Goal: Task Accomplishment & Management: Complete application form

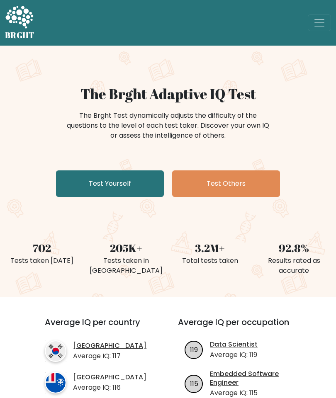
scroll to position [21, 0]
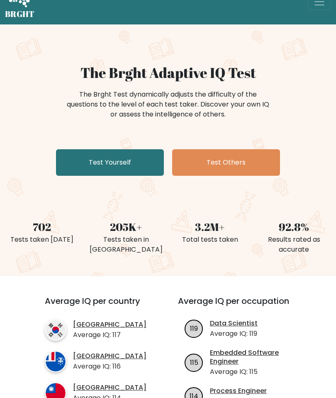
click at [83, 165] on link "Test Yourself" at bounding box center [110, 163] width 108 height 27
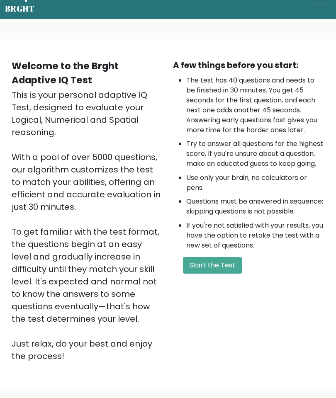
scroll to position [27, 0]
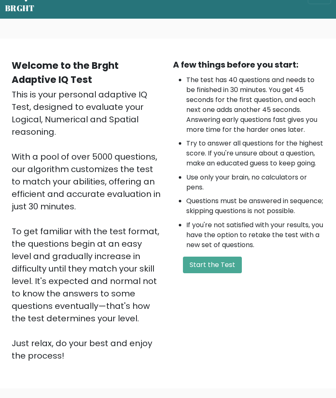
click at [222, 273] on button "Start the Test" at bounding box center [212, 265] width 59 height 17
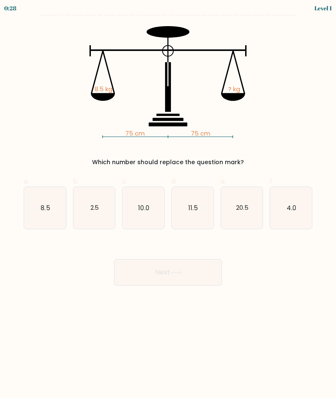
click at [39, 209] on icon "8.5" at bounding box center [45, 208] width 42 height 42
click at [168, 205] on input "a. 8.5" at bounding box center [168, 201] width 0 height 5
radio input "true"
click at [195, 273] on button "Next" at bounding box center [168, 272] width 108 height 27
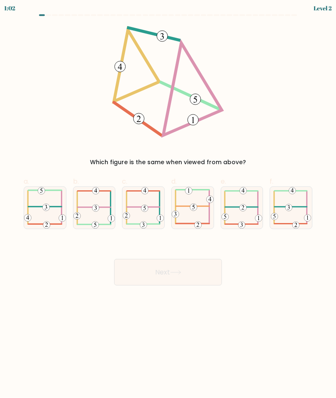
scroll to position [2, 0]
click at [44, 201] on icon at bounding box center [45, 207] width 42 height 41
click at [168, 201] on input "a." at bounding box center [168, 201] width 0 height 5
radio input "true"
click at [185, 276] on button "Next" at bounding box center [168, 272] width 108 height 27
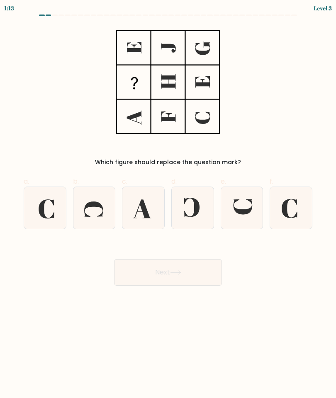
click at [242, 208] on icon at bounding box center [242, 206] width 19 height 15
click at [168, 205] on input "e." at bounding box center [168, 201] width 0 height 5
radio input "true"
click at [200, 274] on button "Next" at bounding box center [168, 272] width 108 height 27
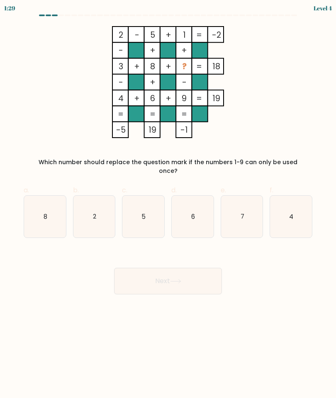
click at [46, 212] on text "8" at bounding box center [46, 216] width 4 height 9
click at [168, 205] on input "a. 8" at bounding box center [168, 201] width 0 height 5
radio input "true"
click at [194, 273] on button "Next" at bounding box center [168, 281] width 108 height 27
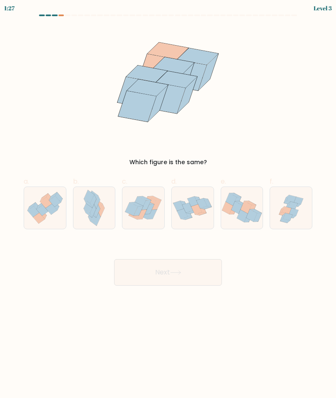
click at [97, 214] on icon at bounding box center [98, 219] width 6 height 13
click at [168, 205] on input "b." at bounding box center [168, 201] width 0 height 5
radio input "true"
click at [174, 270] on icon at bounding box center [175, 272] width 11 height 5
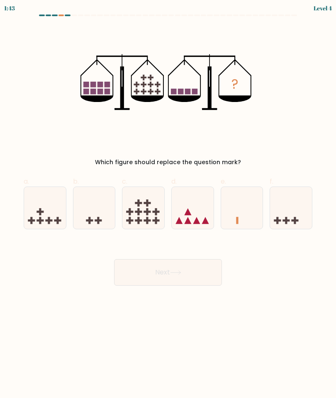
click at [40, 205] on icon at bounding box center [45, 208] width 42 height 34
click at [168, 205] on input "a." at bounding box center [168, 201] width 0 height 5
radio input "true"
click at [178, 270] on icon at bounding box center [175, 272] width 11 height 5
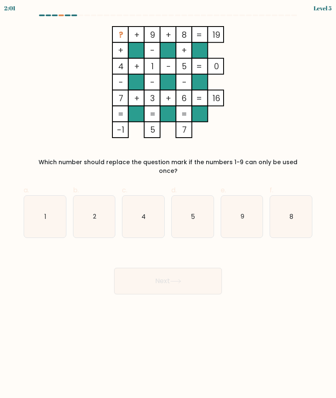
click at [95, 212] on text "2" at bounding box center [94, 216] width 3 height 9
click at [168, 205] on input "b. 2" at bounding box center [168, 201] width 0 height 5
radio input "true"
click at [166, 274] on button "Next" at bounding box center [168, 281] width 108 height 27
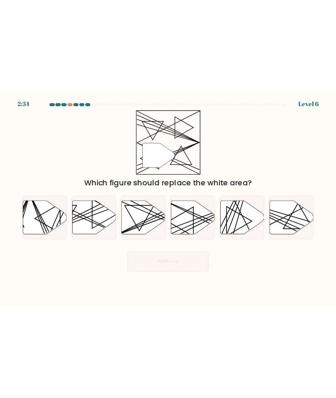
scroll to position [0, 0]
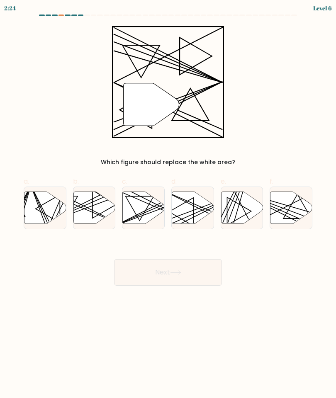
click at [195, 208] on icon at bounding box center [193, 208] width 42 height 32
click at [168, 205] on input "d." at bounding box center [168, 201] width 0 height 5
radio input "true"
click at [198, 275] on button "Next" at bounding box center [168, 272] width 108 height 27
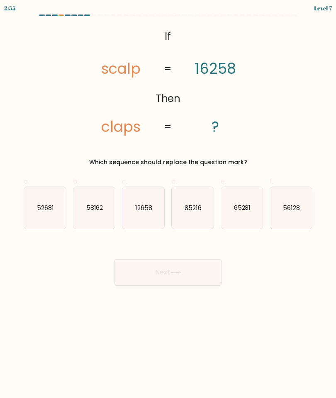
click at [245, 209] on text "65281" at bounding box center [242, 207] width 17 height 9
click at [168, 205] on input "e. 65281" at bounding box center [168, 201] width 0 height 5
radio input "true"
click at [197, 275] on button "Next" at bounding box center [168, 272] width 108 height 27
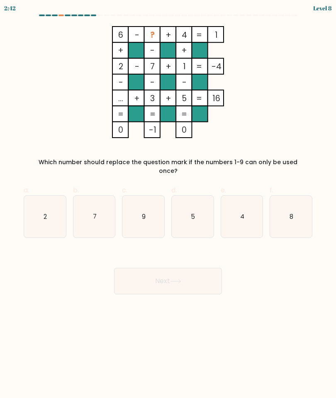
click at [41, 196] on icon "2" at bounding box center [45, 217] width 42 height 42
click at [168, 199] on input "a. 2" at bounding box center [168, 201] width 0 height 5
radio input "true"
click at [183, 278] on button "Next" at bounding box center [168, 281] width 108 height 27
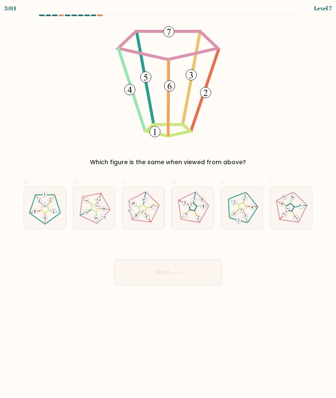
click at [90, 218] on icon at bounding box center [95, 208] width 34 height 34
click at [168, 205] on input "b." at bounding box center [168, 201] width 0 height 5
radio input "true"
click at [199, 277] on button "Next" at bounding box center [168, 272] width 108 height 27
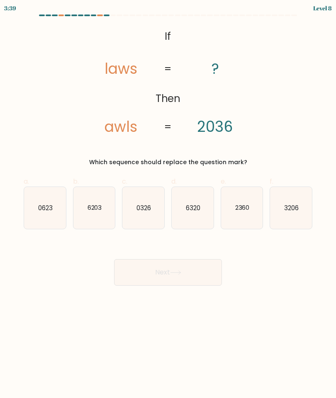
click at [242, 210] on text "2360" at bounding box center [242, 207] width 15 height 9
click at [168, 205] on input "e. 2360" at bounding box center [168, 201] width 0 height 5
radio input "true"
click at [187, 272] on button "Next" at bounding box center [168, 272] width 108 height 27
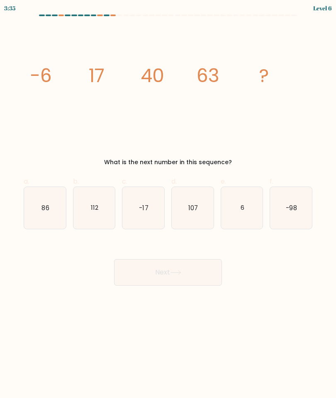
click at [34, 205] on icon "86" at bounding box center [45, 208] width 42 height 42
click at [168, 205] on input "a. 86" at bounding box center [168, 201] width 0 height 5
radio input "true"
click at [173, 270] on icon at bounding box center [175, 272] width 11 height 5
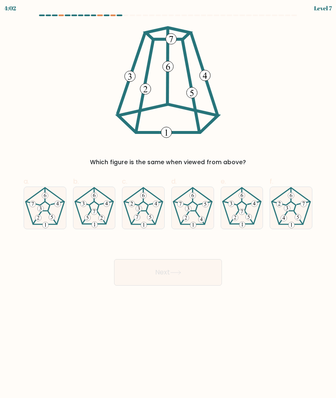
click at [248, 211] on icon at bounding box center [242, 208] width 42 height 42
click at [168, 205] on input "e." at bounding box center [168, 201] width 0 height 5
radio input "true"
click at [199, 270] on button "Next" at bounding box center [168, 272] width 108 height 27
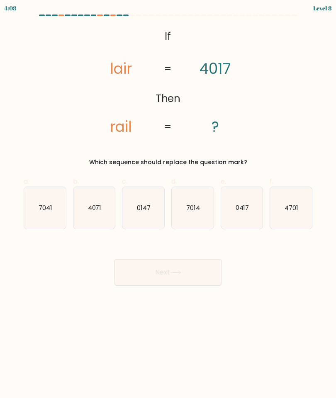
click at [194, 194] on icon "7014" at bounding box center [193, 208] width 42 height 42
click at [168, 199] on input "d. 7014" at bounding box center [168, 201] width 0 height 5
radio input "true"
click at [192, 271] on button "Next" at bounding box center [168, 272] width 108 height 27
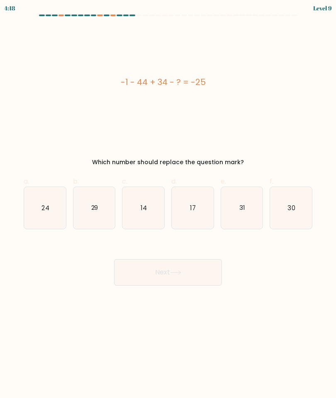
click at [102, 208] on icon "29" at bounding box center [94, 208] width 42 height 42
click at [168, 205] on input "b. 29" at bounding box center [168, 201] width 0 height 5
radio input "true"
click at [188, 267] on button "Next" at bounding box center [168, 272] width 108 height 27
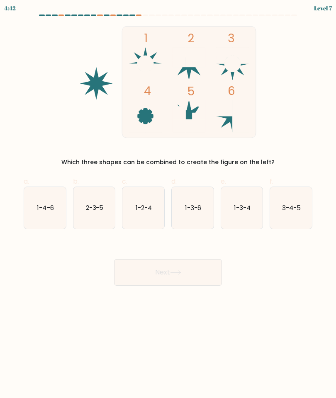
click at [245, 210] on text "1-3-4" at bounding box center [242, 207] width 17 height 9
click at [168, 205] on input "e. 1-3-4" at bounding box center [168, 201] width 0 height 5
radio input "true"
click at [193, 271] on button "Next" at bounding box center [168, 272] width 108 height 27
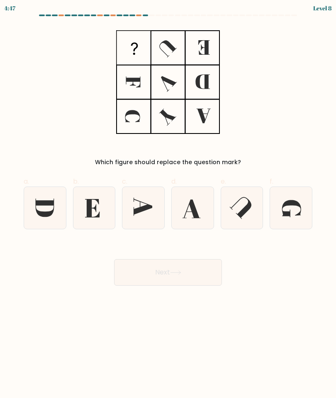
click at [52, 206] on icon at bounding box center [45, 208] width 42 height 42
click at [168, 205] on input "a." at bounding box center [168, 201] width 0 height 5
radio input "true"
click at [176, 269] on button "Next" at bounding box center [168, 272] width 108 height 27
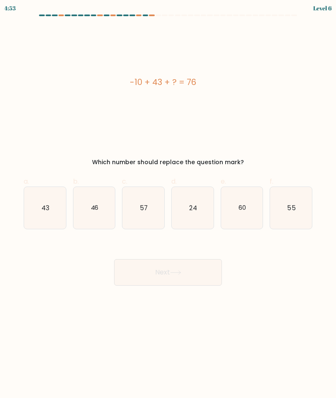
click at [60, 201] on icon "43" at bounding box center [45, 208] width 42 height 42
click at [168, 201] on input "a. 43" at bounding box center [168, 201] width 0 height 5
radio input "true"
click at [180, 272] on icon at bounding box center [175, 273] width 10 height 4
click at [195, 278] on button "Next" at bounding box center [168, 272] width 108 height 27
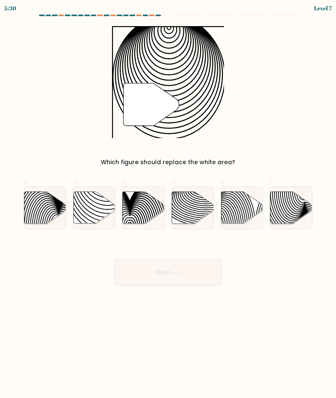
click at [85, 215] on icon at bounding box center [94, 208] width 42 height 32
click at [168, 205] on input "b." at bounding box center [168, 201] width 0 height 5
radio input "true"
click at [181, 273] on icon at bounding box center [175, 272] width 11 height 5
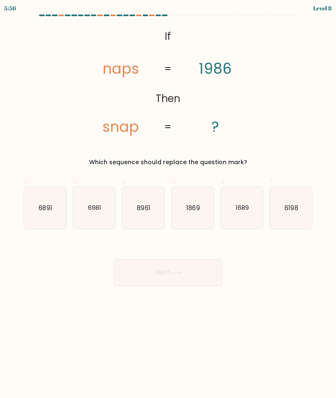
click at [296, 209] on text "6198" at bounding box center [291, 207] width 13 height 9
click at [168, 205] on input "f. 6198" at bounding box center [168, 201] width 0 height 5
radio input "true"
click at [180, 276] on button "Next" at bounding box center [168, 272] width 108 height 27
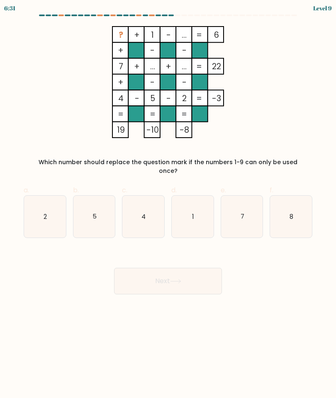
click at [107, 205] on icon "5" at bounding box center [94, 217] width 42 height 42
click at [168, 205] on input "b. 5" at bounding box center [168, 201] width 0 height 5
radio input "true"
click at [175, 279] on icon at bounding box center [175, 281] width 11 height 5
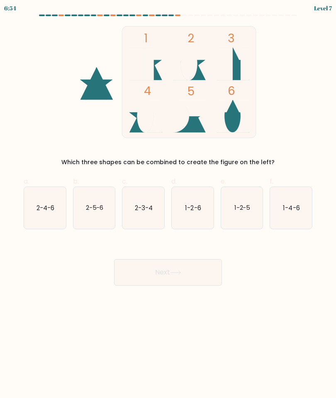
click at [49, 209] on text "2-4-6" at bounding box center [46, 207] width 18 height 9
click at [168, 205] on input "a. 2-4-6" at bounding box center [168, 201] width 0 height 5
radio input "true"
click at [178, 273] on icon at bounding box center [175, 273] width 10 height 4
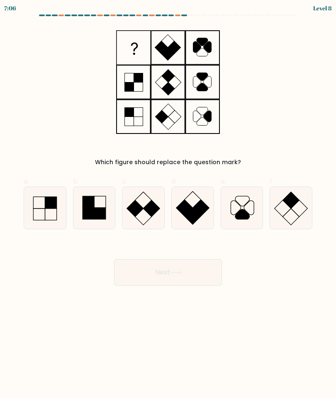
click at [103, 207] on icon at bounding box center [94, 208] width 42 height 42
click at [168, 205] on input "b." at bounding box center [168, 201] width 0 height 5
radio input "true"
click at [183, 275] on button "Next" at bounding box center [168, 272] width 108 height 27
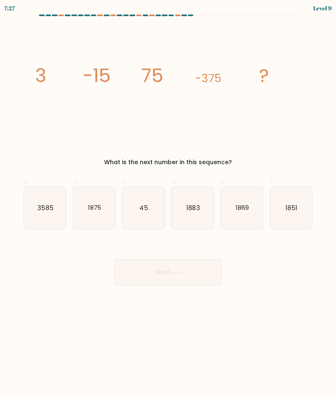
click at [102, 213] on icon "1875" at bounding box center [94, 208] width 42 height 42
click at [168, 205] on input "b. 1875" at bounding box center [168, 201] width 0 height 5
radio input "true"
click at [180, 271] on icon at bounding box center [175, 272] width 11 height 5
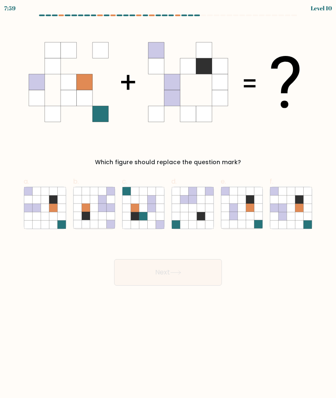
click at [298, 209] on icon at bounding box center [299, 208] width 8 height 8
click at [168, 205] on input "f." at bounding box center [168, 201] width 0 height 5
radio input "true"
click at [202, 273] on button "Next" at bounding box center [168, 272] width 108 height 27
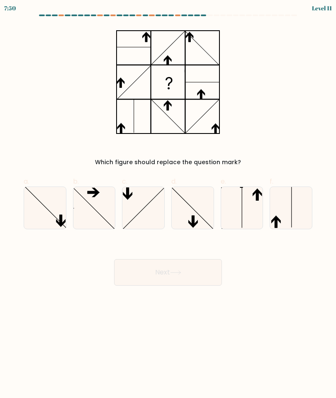
click at [257, 214] on icon at bounding box center [242, 208] width 42 height 42
click at [168, 205] on input "e." at bounding box center [168, 201] width 0 height 5
radio input "true"
click at [191, 276] on button "Next" at bounding box center [168, 272] width 108 height 27
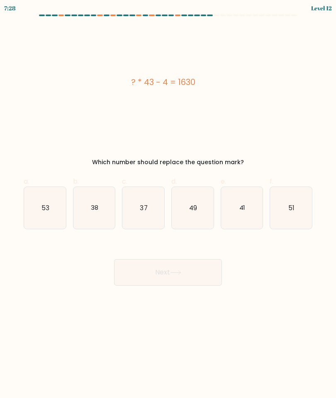
click at [102, 210] on icon "38" at bounding box center [94, 208] width 42 height 42
click at [168, 205] on input "b. 38" at bounding box center [168, 201] width 0 height 5
radio input "true"
click at [184, 273] on button "Next" at bounding box center [168, 272] width 108 height 27
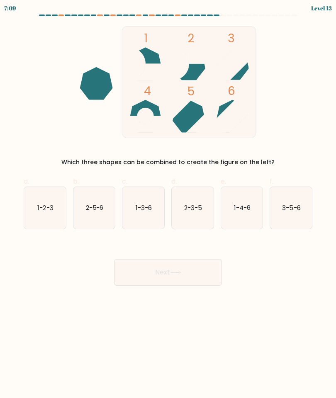
click at [151, 214] on icon "1-3-6" at bounding box center [143, 208] width 42 height 42
click at [168, 205] on input "c. 1-3-6" at bounding box center [168, 201] width 0 height 5
radio input "true"
click at [192, 280] on button "Next" at bounding box center [168, 272] width 108 height 27
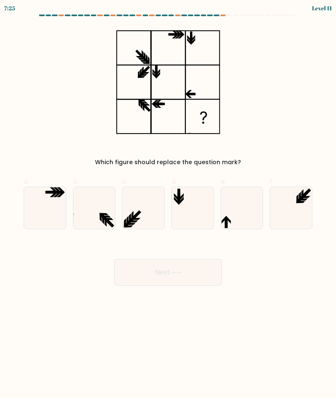
click at [244, 215] on icon at bounding box center [242, 208] width 42 height 42
click at [168, 205] on input "e." at bounding box center [168, 201] width 0 height 5
radio input "true"
click at [191, 278] on button "Next" at bounding box center [168, 272] width 108 height 27
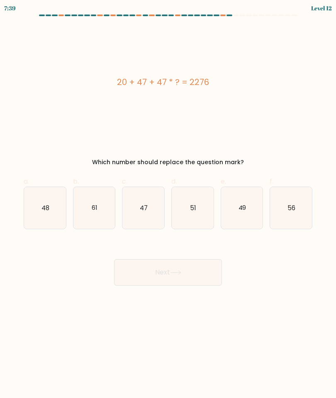
scroll to position [33, 0]
click at [154, 187] on icon "47" at bounding box center [143, 208] width 42 height 42
click at [168, 199] on input "c. 47" at bounding box center [168, 201] width 0 height 5
radio input "true"
click at [176, 259] on button "Next" at bounding box center [168, 272] width 108 height 27
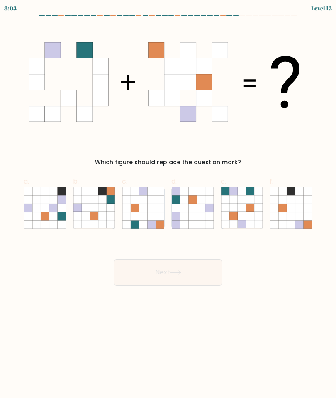
scroll to position [0, 0]
click at [159, 222] on icon at bounding box center [160, 224] width 8 height 8
click at [168, 205] on input "c." at bounding box center [168, 201] width 0 height 5
radio input "true"
click at [181, 278] on button "Next" at bounding box center [168, 272] width 108 height 27
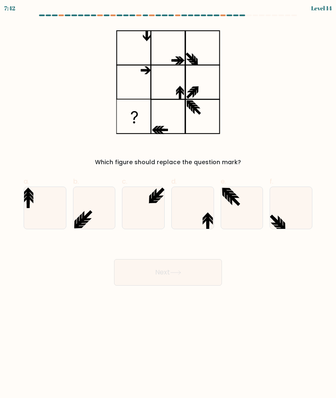
click at [163, 198] on icon at bounding box center [143, 208] width 42 height 42
click at [168, 199] on input "c." at bounding box center [168, 201] width 0 height 5
radio input "true"
click at [185, 279] on button "Next" at bounding box center [168, 272] width 108 height 27
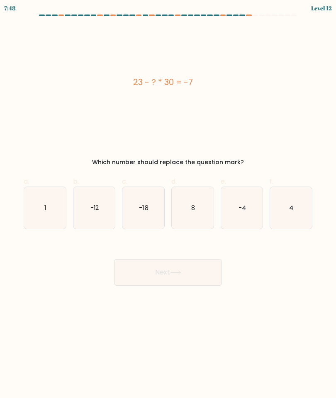
click at [158, 213] on icon "-18" at bounding box center [143, 208] width 42 height 42
click at [168, 205] on input "c. -18" at bounding box center [168, 201] width 0 height 5
radio input "true"
click at [178, 275] on button "Next" at bounding box center [168, 272] width 108 height 27
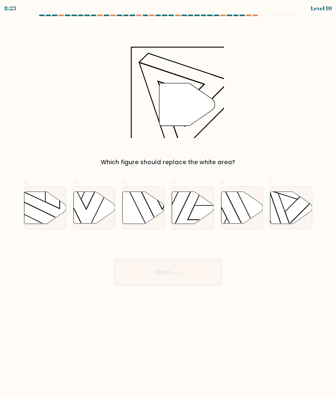
click at [286, 210] on icon at bounding box center [289, 196] width 68 height 55
click at [168, 205] on input "f." at bounding box center [168, 201] width 0 height 5
radio input "true"
click at [185, 272] on button "Next" at bounding box center [168, 272] width 108 height 27
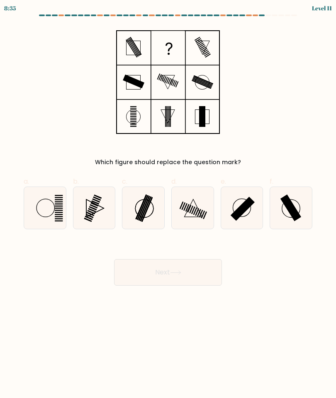
click at [291, 214] on rect at bounding box center [290, 208] width 21 height 27
click at [168, 205] on input "f." at bounding box center [168, 201] width 0 height 5
radio input "true"
click at [197, 273] on button "Next" at bounding box center [168, 272] width 108 height 27
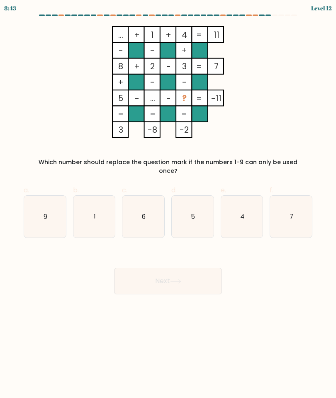
click at [55, 212] on icon "9" at bounding box center [45, 217] width 42 height 42
click at [168, 205] on input "a. 9" at bounding box center [168, 201] width 0 height 5
radio input "true"
click at [183, 275] on button "Next" at bounding box center [168, 281] width 108 height 27
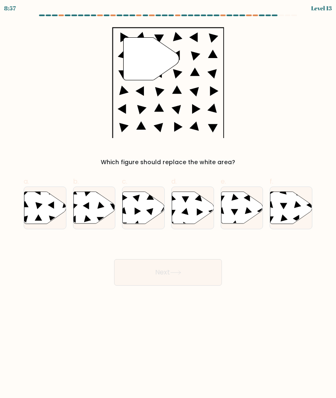
click at [100, 211] on icon at bounding box center [94, 208] width 42 height 32
click at [168, 205] on input "b." at bounding box center [168, 201] width 0 height 5
radio input "true"
click at [195, 278] on button "Next" at bounding box center [168, 272] width 108 height 27
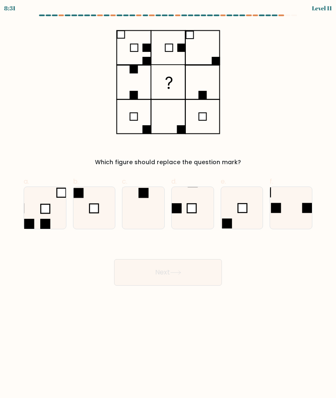
click at [144, 214] on icon at bounding box center [143, 208] width 42 height 42
click at [168, 205] on input "c." at bounding box center [168, 201] width 0 height 5
radio input "true"
click at [194, 274] on button "Next" at bounding box center [168, 272] width 108 height 27
click at [198, 281] on button "Next" at bounding box center [168, 272] width 108 height 27
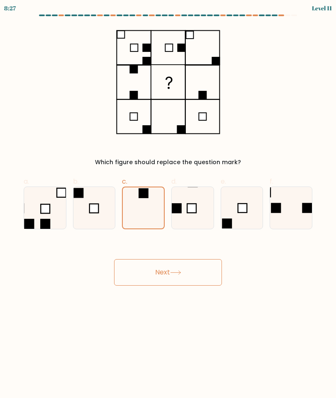
click at [190, 276] on button "Next" at bounding box center [168, 272] width 108 height 27
click at [187, 272] on button "Next" at bounding box center [168, 272] width 108 height 27
click at [190, 273] on button "Next" at bounding box center [168, 272] width 108 height 27
click at [153, 215] on icon at bounding box center [143, 207] width 41 height 41
click at [168, 205] on input "c." at bounding box center [168, 201] width 0 height 5
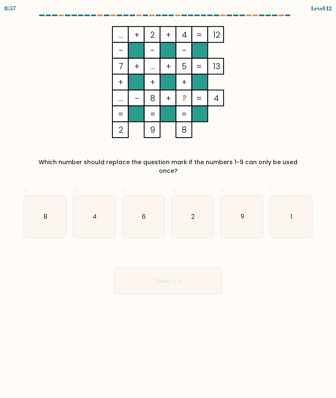
click at [134, 222] on icon "6" at bounding box center [143, 217] width 42 height 42
click at [168, 205] on input "c. 6" at bounding box center [168, 201] width 0 height 5
radio input "true"
click at [179, 268] on button "Next" at bounding box center [168, 281] width 108 height 27
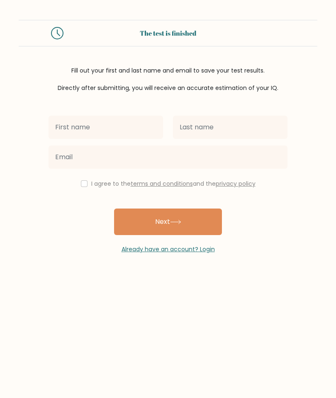
click at [117, 129] on input "text" at bounding box center [106, 127] width 114 height 23
type input "[PERSON_NAME] [PERSON_NAME]"
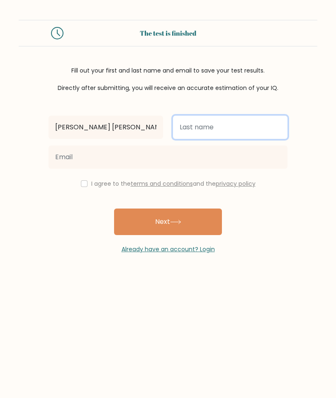
click at [222, 133] on input "text" at bounding box center [230, 127] width 114 height 23
type input "Sipe"
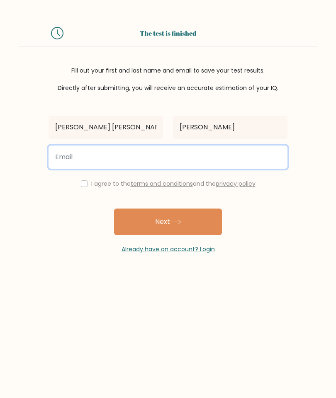
click at [106, 160] on input "email" at bounding box center [168, 157] width 239 height 23
type input "siperhonamae@gmail.com"
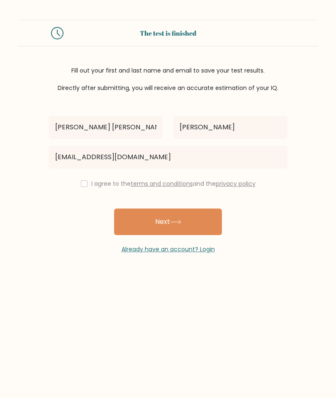
click at [81, 187] on input "checkbox" at bounding box center [84, 183] width 7 height 7
checkbox input "true"
click at [181, 224] on icon at bounding box center [175, 222] width 11 height 5
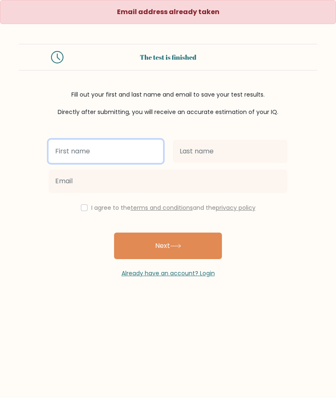
click at [105, 154] on input "text" at bounding box center [106, 151] width 114 height 23
type input "[PERSON_NAME] [PERSON_NAME]"
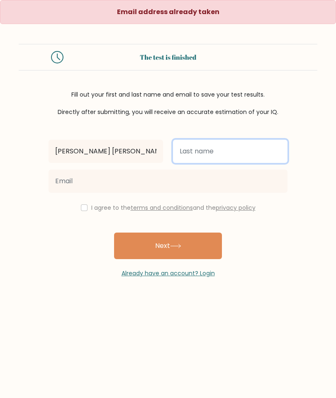
click at [222, 152] on input "text" at bounding box center [230, 151] width 114 height 23
type input "[PERSON_NAME]"
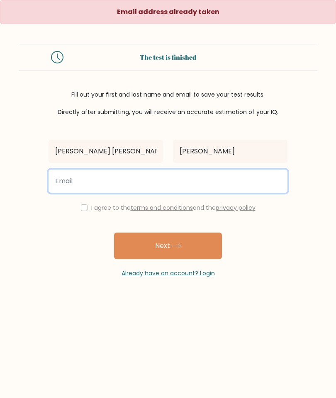
click at [156, 170] on input "email" at bounding box center [168, 181] width 239 height 23
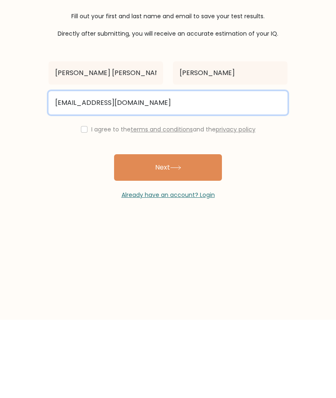
type input "[EMAIL_ADDRESS][DOMAIN_NAME]"
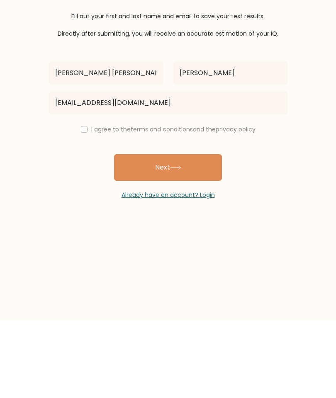
click at [84, 205] on input "checkbox" at bounding box center [84, 208] width 7 height 7
checkbox input "true"
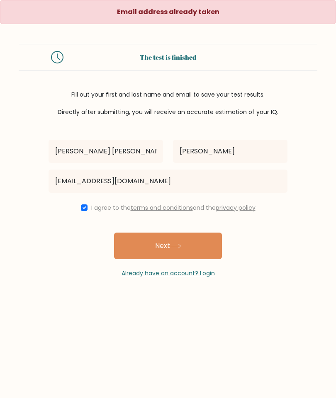
click at [170, 233] on button "Next" at bounding box center [168, 246] width 108 height 27
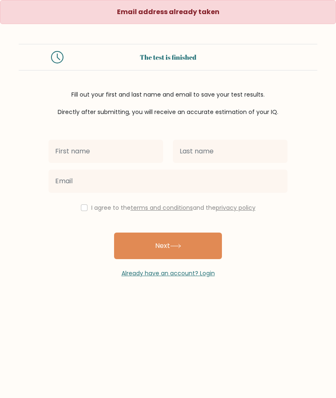
click at [110, 153] on input "text" at bounding box center [106, 151] width 114 height 23
type input "[PERSON_NAME] [PERSON_NAME]"
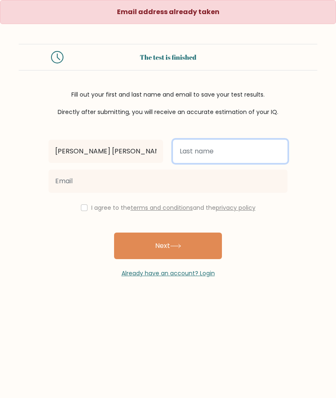
click at [225, 155] on input "text" at bounding box center [230, 151] width 114 height 23
type input "[PERSON_NAME]"
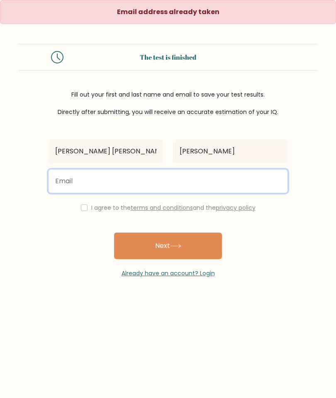
click at [144, 178] on input "email" at bounding box center [168, 181] width 239 height 23
type input "R"
type input "[EMAIL_ADDRESS][DOMAIN_NAME]"
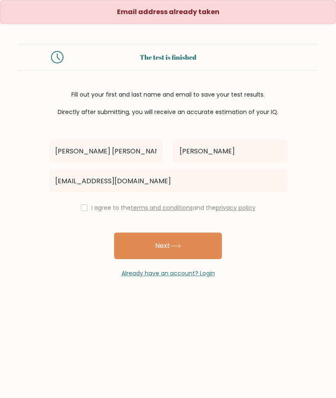
click at [88, 206] on div "I agree to the terms and conditions and the privacy policy" at bounding box center [168, 208] width 249 height 10
click at [82, 205] on input "checkbox" at bounding box center [84, 208] width 7 height 7
checkbox input "true"
click at [172, 233] on button "Next" at bounding box center [168, 246] width 108 height 27
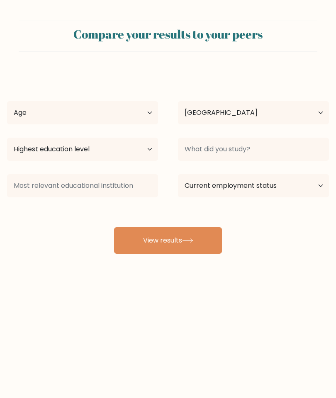
select select "PH"
click at [122, 111] on select "Age Under [DEMOGRAPHIC_DATA] [DEMOGRAPHIC_DATA] [DEMOGRAPHIC_DATA] [DEMOGRAPHIC…" at bounding box center [82, 112] width 151 height 23
select select "18_24"
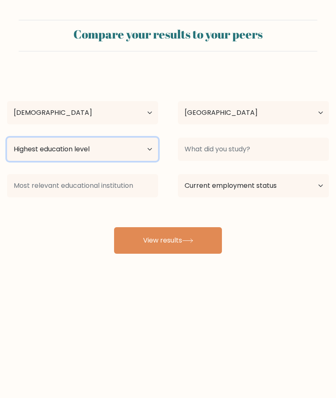
click at [136, 150] on select "Highest education level No schooling Primary Lower Secondary Upper Secondary Oc…" at bounding box center [82, 149] width 151 height 23
click at [143, 151] on select "Highest education level No schooling Primary Lower Secondary Upper Secondary Oc…" at bounding box center [82, 149] width 151 height 23
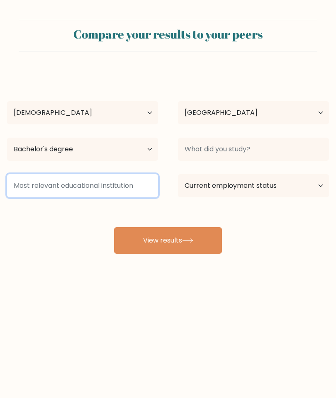
click at [117, 187] on input at bounding box center [82, 185] width 151 height 23
click at [134, 189] on input at bounding box center [82, 185] width 151 height 23
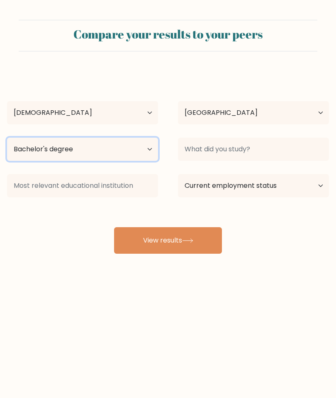
click at [144, 151] on select "Highest education level No schooling Primary Lower Secondary Upper Secondary Oc…" at bounding box center [82, 149] width 151 height 23
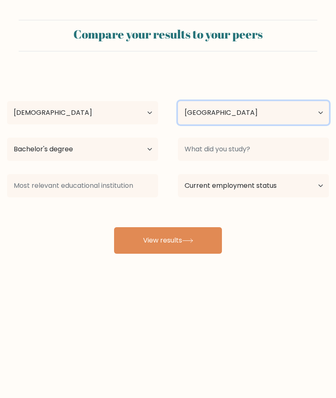
click at [258, 110] on select "Country Afghanistan Albania Algeria American Samoa Andorra Angola Anguilla Anta…" at bounding box center [253, 112] width 151 height 23
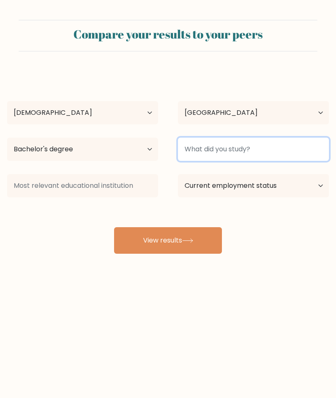
click at [285, 149] on input at bounding box center [253, 149] width 151 height 23
click at [305, 148] on input at bounding box center [253, 149] width 151 height 23
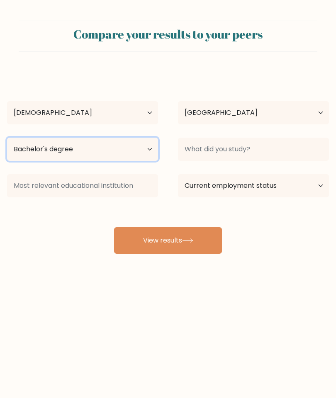
click at [117, 143] on select "Highest education level No schooling Primary Lower Secondary Upper Secondary Oc…" at bounding box center [82, 149] width 151 height 23
click at [122, 149] on select "Highest education level No schooling Primary Lower Secondary Upper Secondary Oc…" at bounding box center [82, 149] width 151 height 23
select select "bachelors_degree"
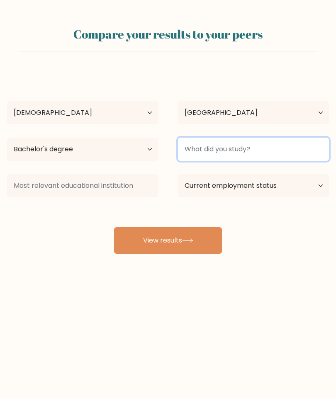
click at [266, 146] on input at bounding box center [253, 149] width 151 height 23
click at [282, 147] on input at bounding box center [253, 149] width 151 height 23
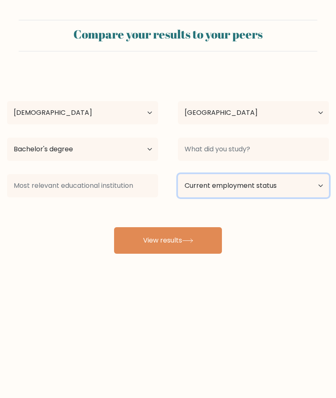
click at [287, 186] on select "Current employment status Employed Student Retired Other / prefer not to answer" at bounding box center [253, 185] width 151 height 23
select select "other"
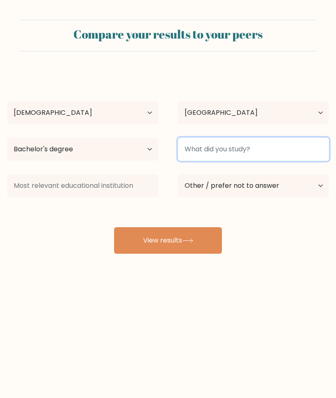
click at [273, 151] on input at bounding box center [253, 149] width 151 height 23
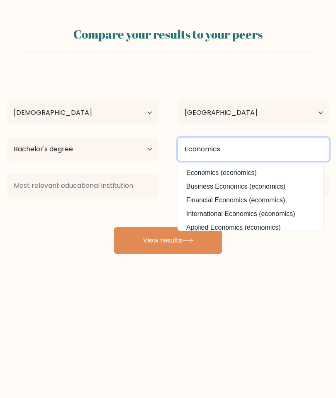
type input "Economics"
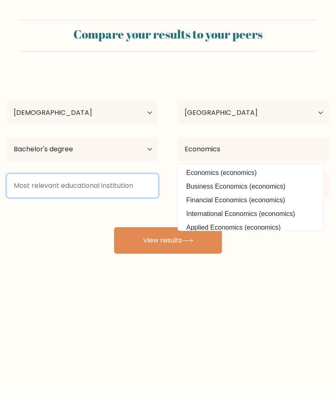
click at [124, 188] on input at bounding box center [82, 185] width 151 height 23
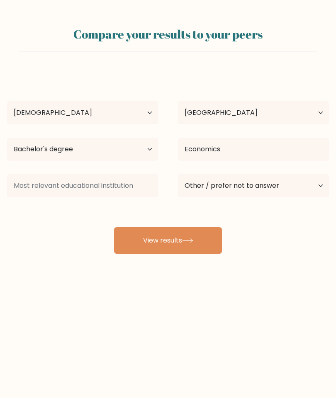
click at [285, 215] on div "Rhona Mae Sipe Age Under 18 years old 18-24 years old 25-34 years old 35-44 yea…" at bounding box center [168, 162] width 332 height 183
click at [185, 239] on icon at bounding box center [187, 241] width 11 height 5
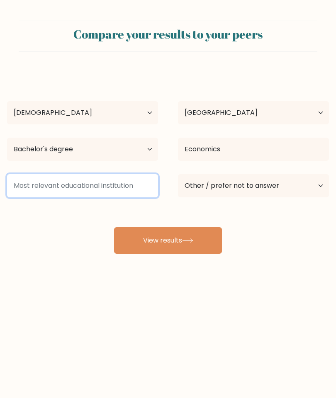
click at [134, 174] on input at bounding box center [82, 185] width 151 height 23
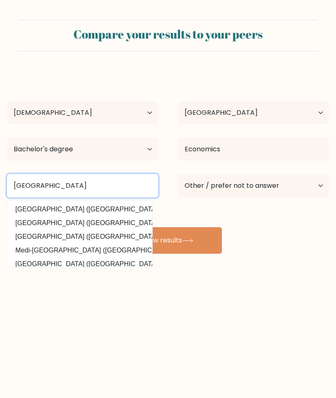
type input "Cap College"
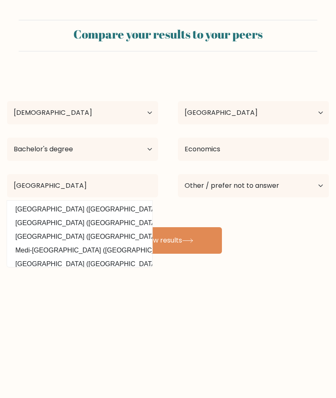
click at [261, 214] on div "Rhona Mae Sipe Age Under 18 years old 18-24 years old 25-34 years old 35-44 yea…" at bounding box center [168, 162] width 332 height 183
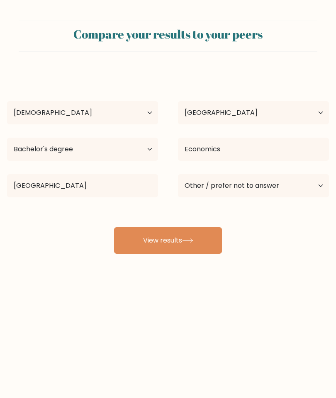
click at [193, 239] on icon at bounding box center [187, 241] width 11 height 5
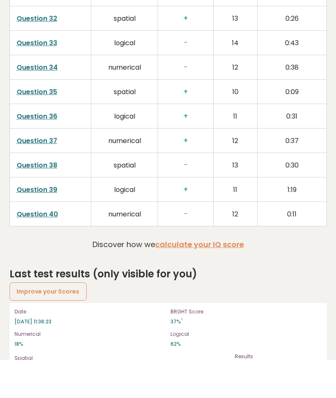
scroll to position [2116, 0]
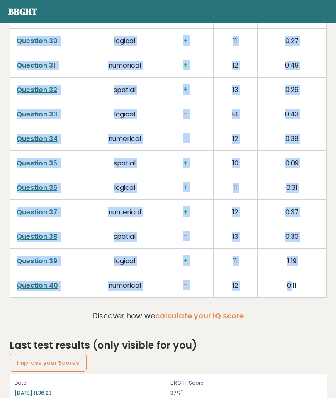
click at [302, 338] on h2 "Last test results (only visible for you)" at bounding box center [168, 345] width 317 height 15
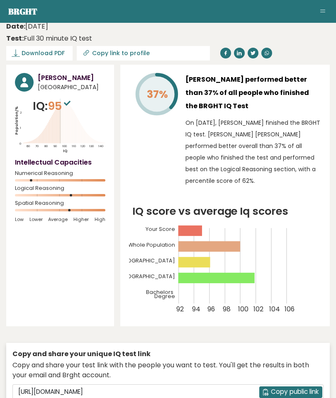
scroll to position [0, 0]
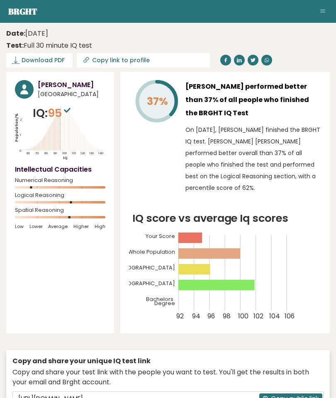
click at [41, 64] on span "Download PDF" at bounding box center [43, 60] width 43 height 9
